Goal: Task Accomplishment & Management: Manage account settings

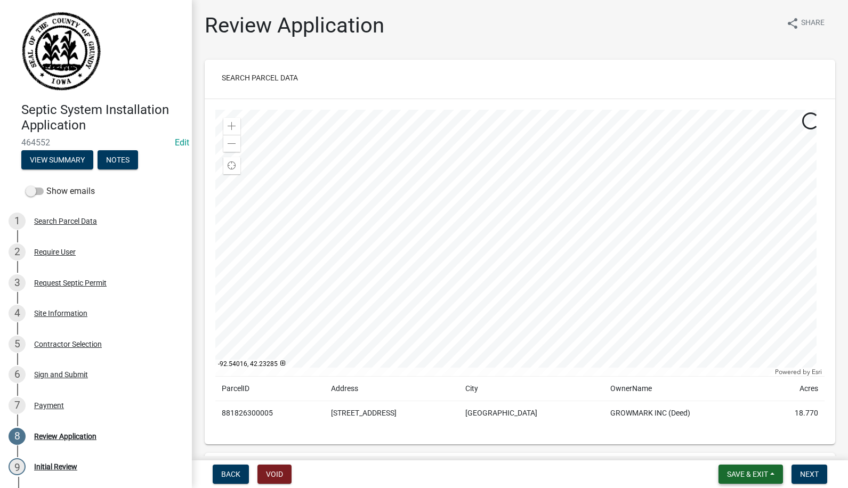
click at [741, 476] on span "Save & Exit" at bounding box center [747, 474] width 41 height 9
click at [726, 444] on button "Save & Exit" at bounding box center [740, 447] width 85 height 26
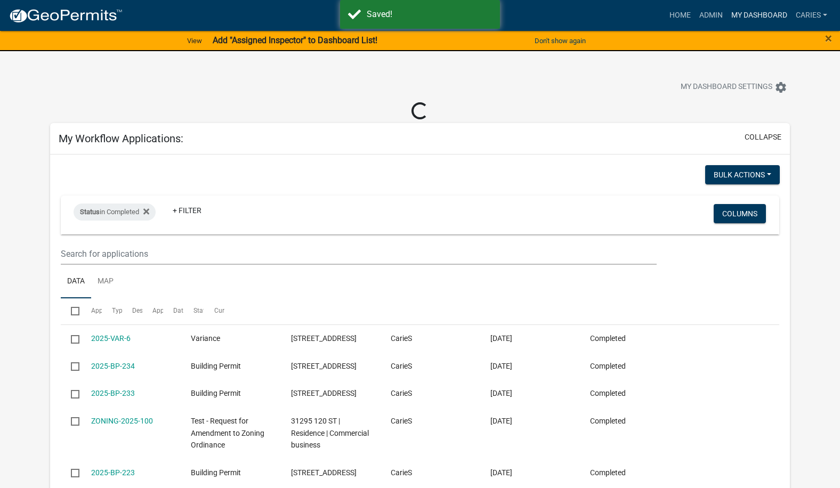
click at [755, 13] on link "My Dashboard" at bounding box center [759, 15] width 64 height 20
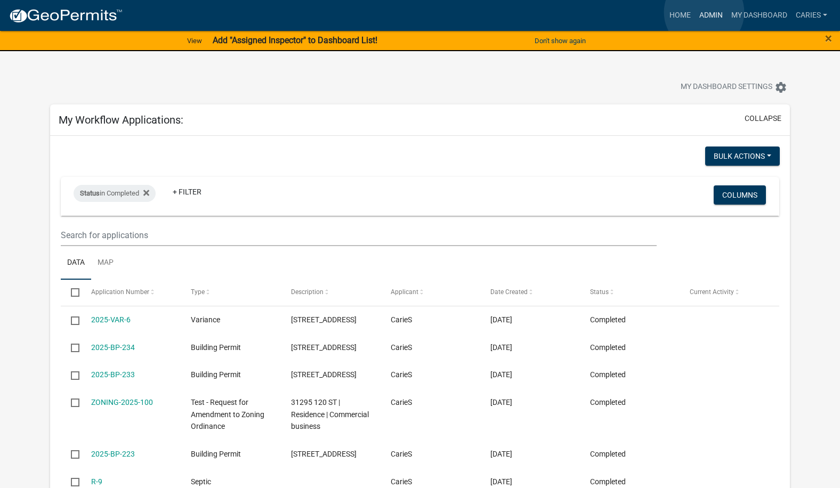
click at [704, 12] on link "Admin" at bounding box center [711, 15] width 32 height 20
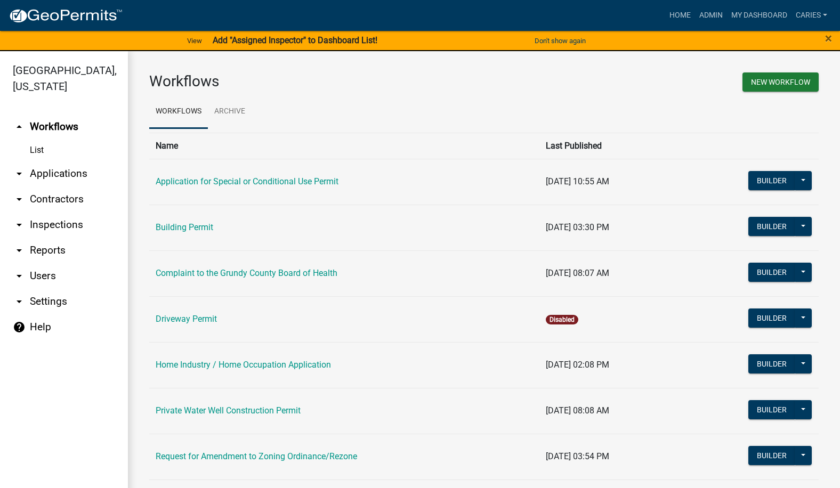
click at [77, 161] on link "arrow_drop_down Applications" at bounding box center [64, 174] width 128 height 26
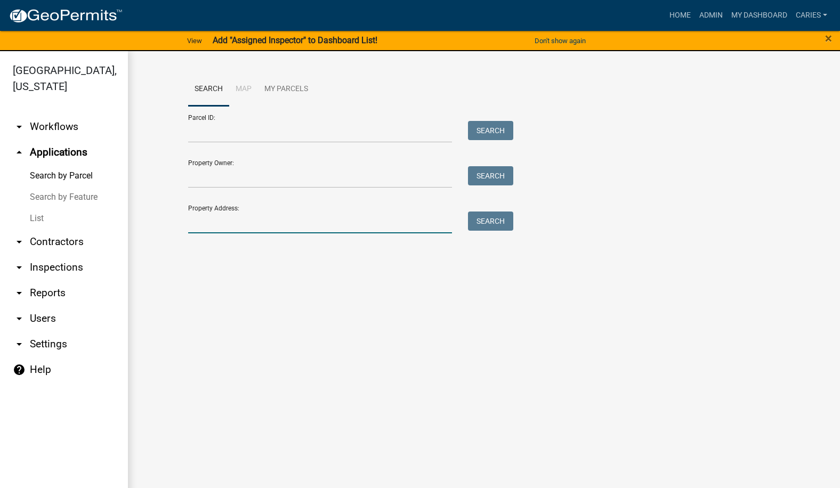
drag, startPoint x: 238, startPoint y: 228, endPoint x: 230, endPoint y: 231, distance: 8.4
click at [238, 228] on input "Property Address:" at bounding box center [320, 223] width 264 height 22
click at [442, 290] on main "Search Map My Parcels Parcel ID: Search Property Owner: Search Property Address…" at bounding box center [484, 276] width 712 height 450
click at [237, 226] on input "Property Address:" at bounding box center [320, 223] width 264 height 22
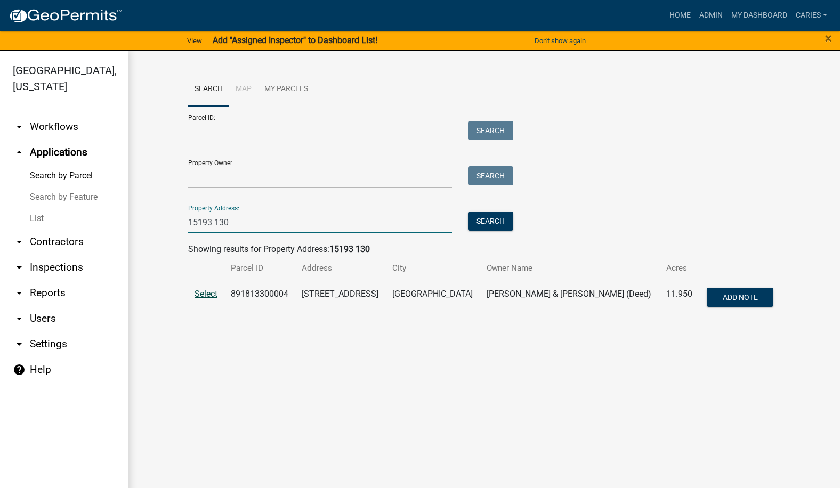
type input "15193 130"
click at [207, 295] on span "Select" at bounding box center [205, 294] width 23 height 10
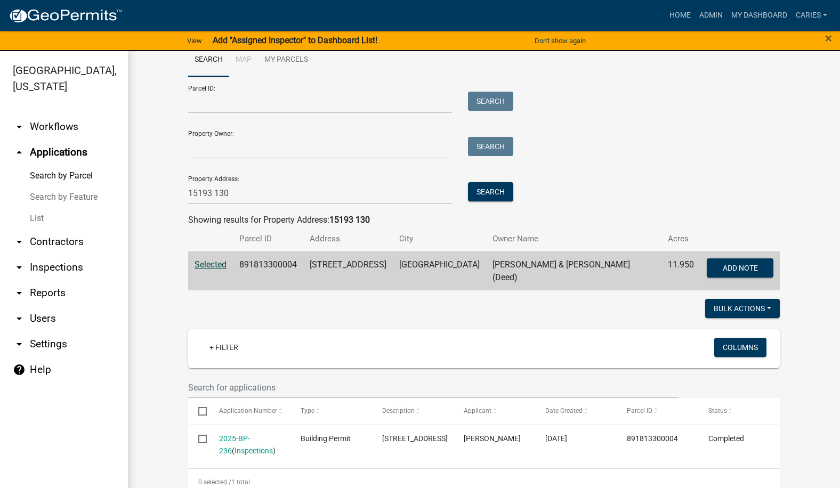
scroll to position [42, 0]
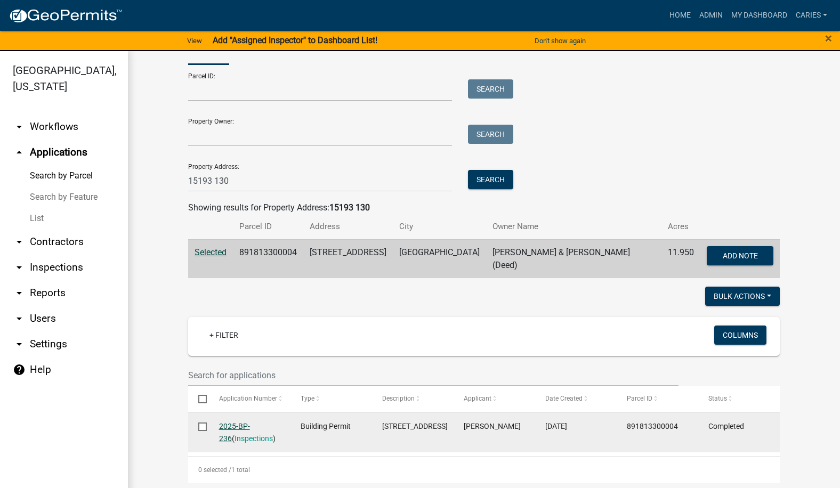
click at [242, 422] on link "2025-BP-236" at bounding box center [234, 432] width 31 height 21
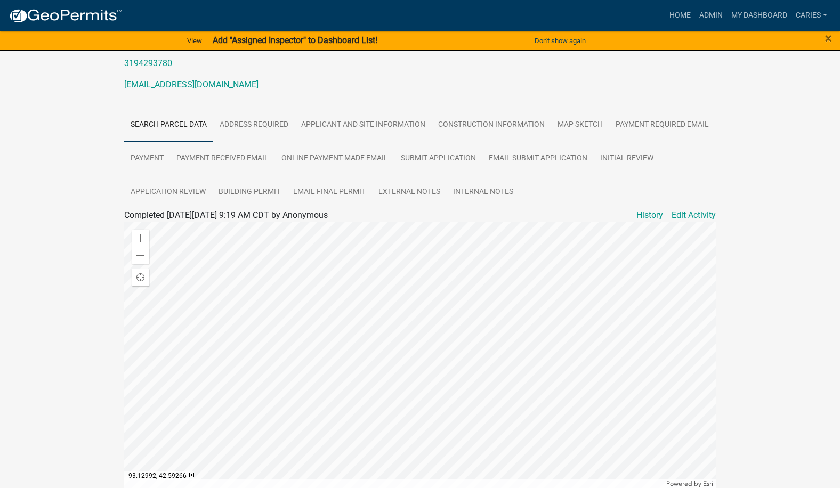
scroll to position [160, 0]
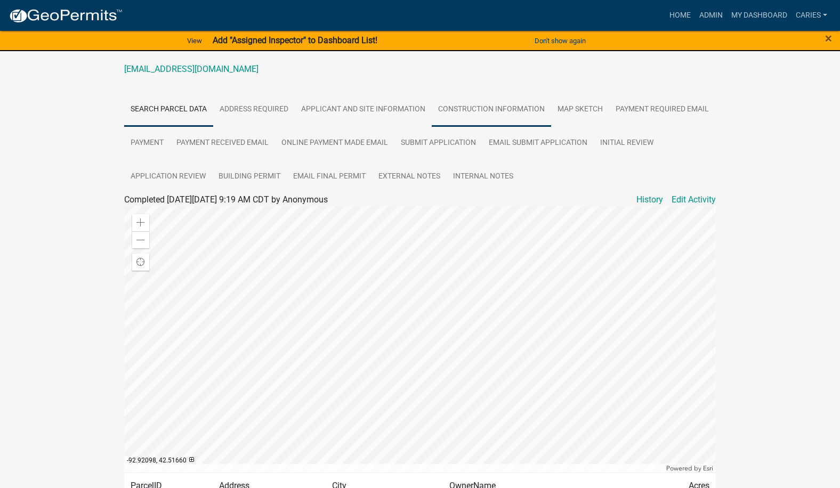
click at [468, 116] on link "Construction Information" at bounding box center [491, 110] width 119 height 34
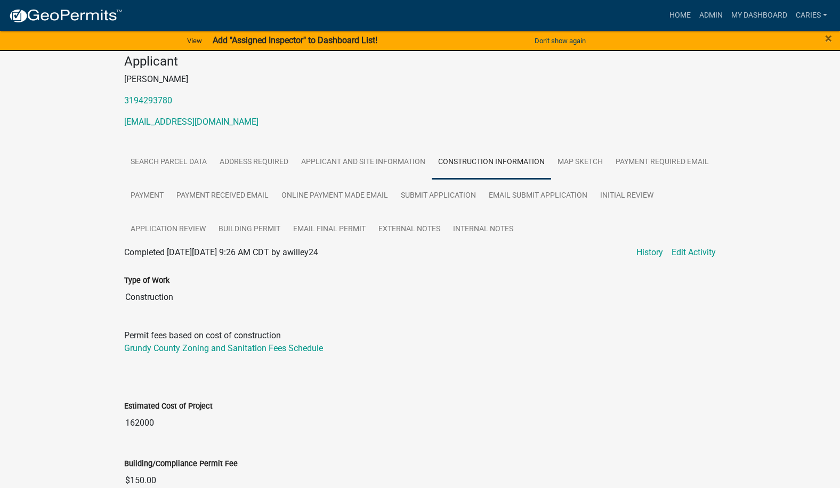
scroll to position [107, 0]
click at [568, 159] on link "Map Sketch" at bounding box center [580, 163] width 58 height 34
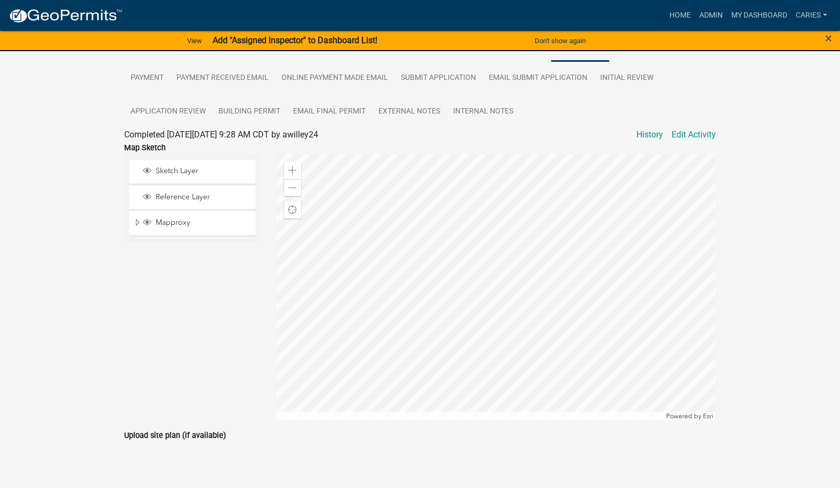
scroll to position [240, 0]
